Goal: Find contact information: Find contact information

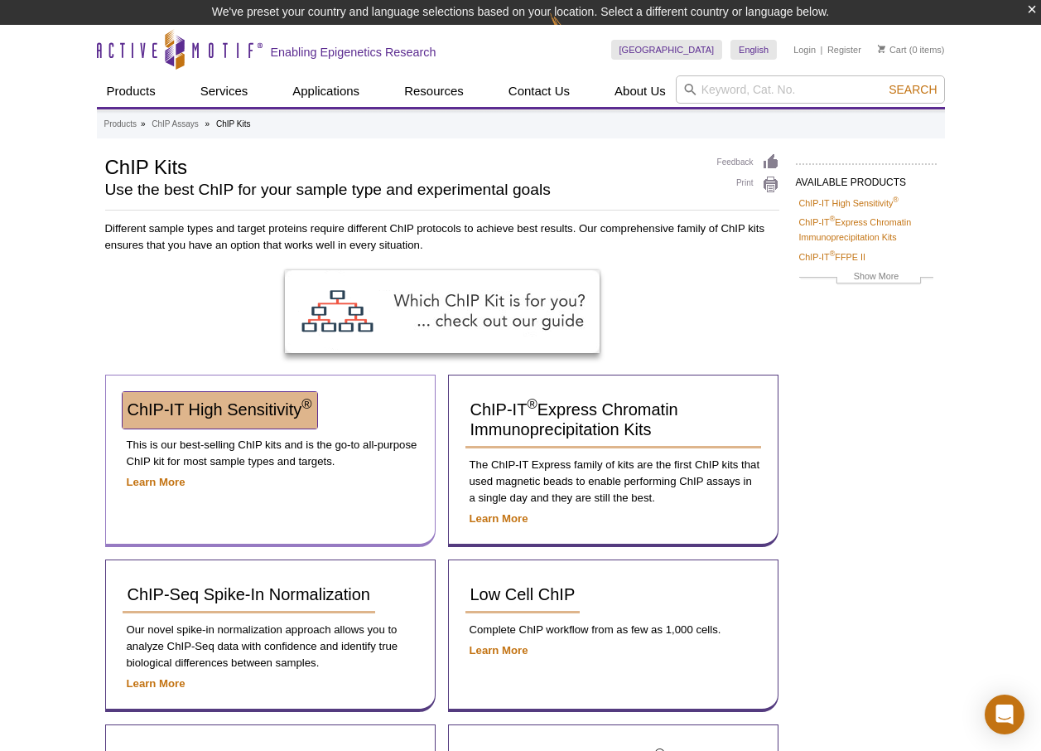
click at [247, 407] on span "ChIP-IT High Sensitivity ®" at bounding box center [220, 409] width 185 height 18
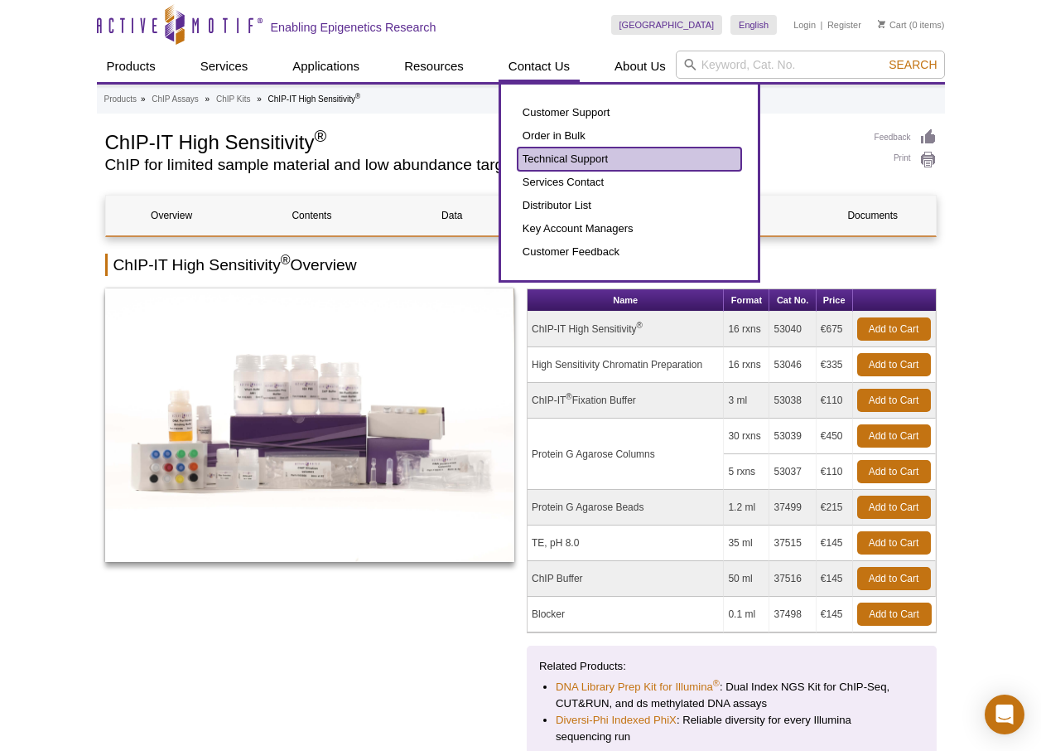
click at [568, 160] on link "Technical Support" at bounding box center [630, 158] width 224 height 23
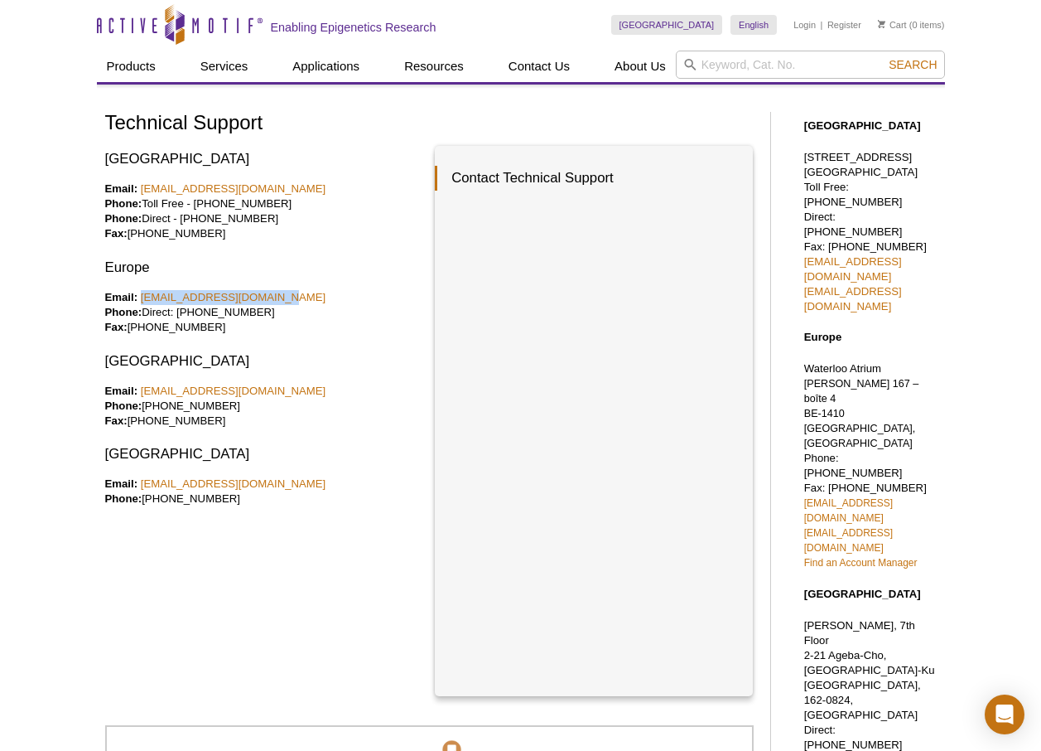
drag, startPoint x: 277, startPoint y: 293, endPoint x: 143, endPoint y: 303, distance: 134.6
click at [143, 303] on p "Email: eurotech@activemotif.com Phone: Direct: +32 (0)2 653 0001 Fax: +32 (0)2 …" at bounding box center [264, 312] width 318 height 45
copy link "eurotech@activemotif.com"
